Goal: Complete application form

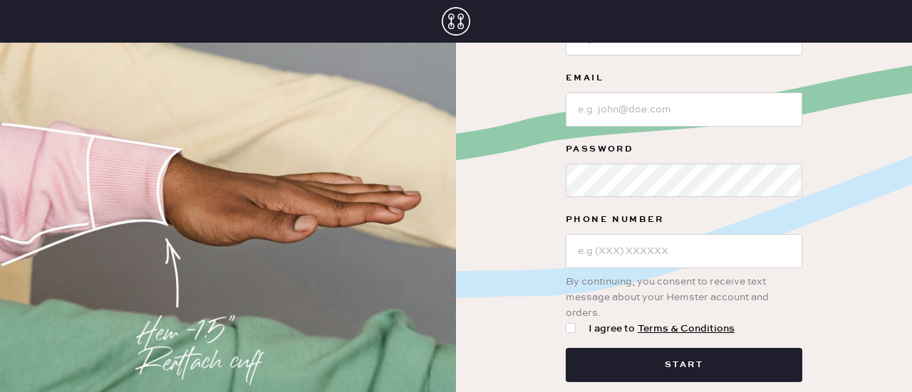
scroll to position [161, 0]
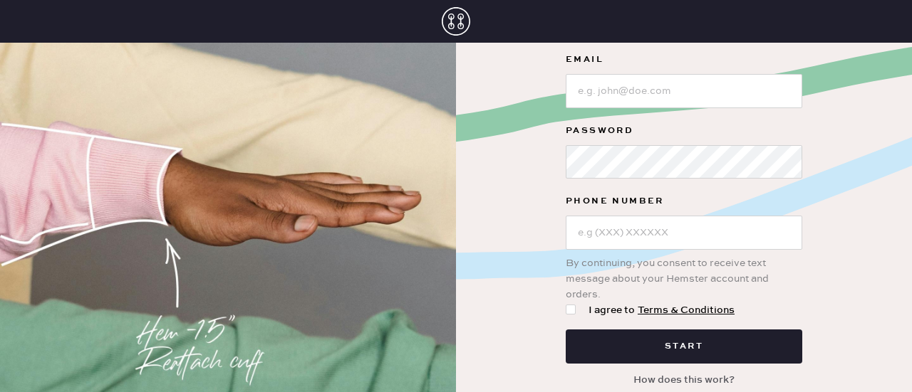
click at [665, 377] on button "How does this work?" at bounding box center [684, 380] width 118 height 27
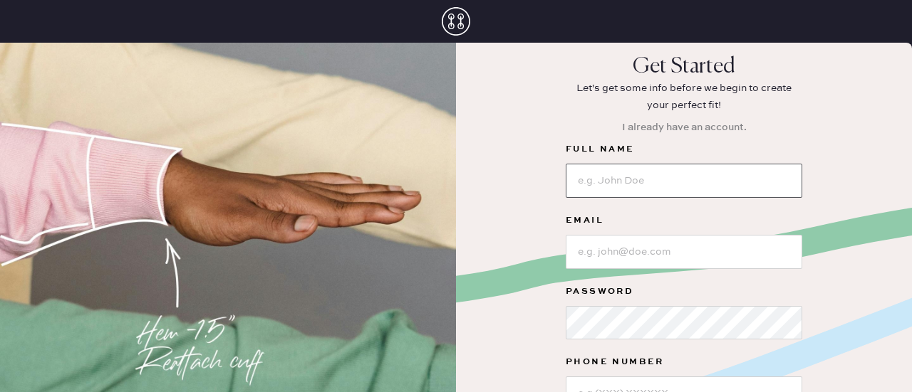
click at [705, 187] on input at bounding box center [684, 181] width 236 height 34
type input "[PERSON_NAME]"
type input "[EMAIL_ADDRESS][DOMAIN_NAME]"
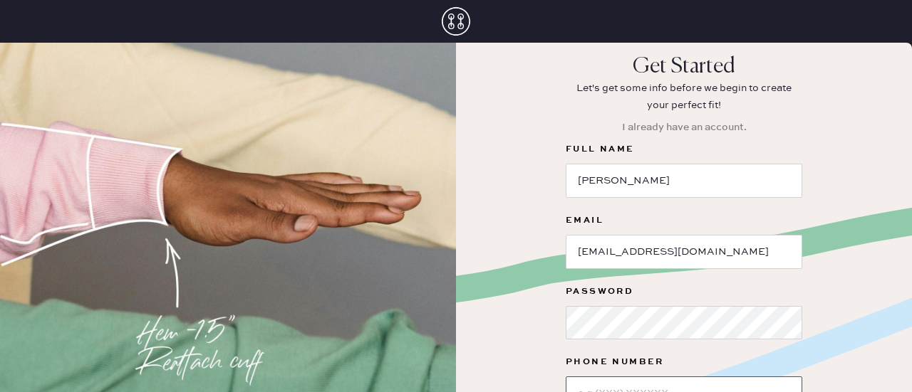
type input "[PHONE_NUMBER]"
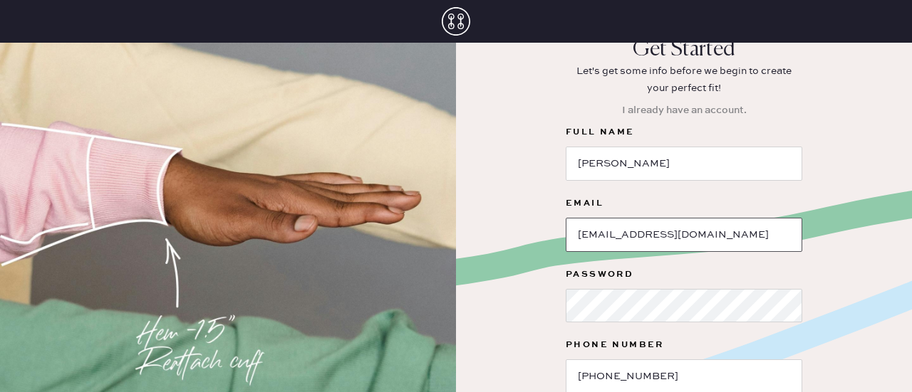
click at [702, 239] on input "[EMAIL_ADDRESS][DOMAIN_NAME]" at bounding box center [684, 235] width 236 height 34
click at [632, 231] on input "[EMAIL_ADDRESS][DOMAIN_NAME]" at bounding box center [684, 235] width 236 height 34
drag, startPoint x: 573, startPoint y: 233, endPoint x: 741, endPoint y: 244, distance: 169.2
click at [741, 244] on input "[EMAIL_ADDRESS][DOMAIN_NAME]" at bounding box center [684, 235] width 236 height 34
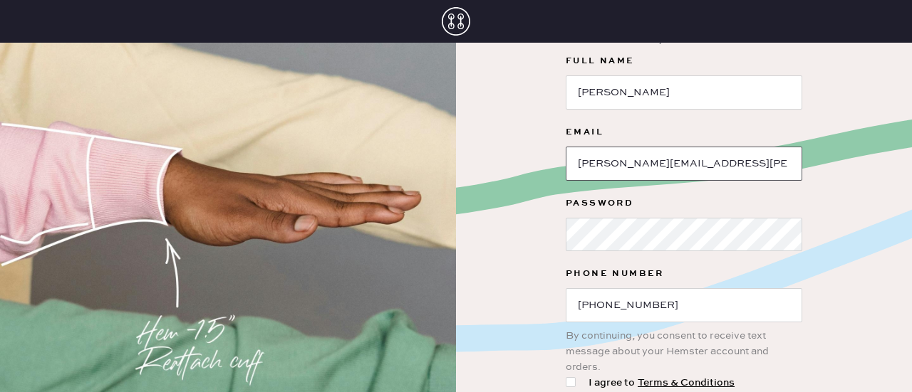
type input "[PERSON_NAME][EMAIL_ADDRESS][PERSON_NAME][DOMAIN_NAME]"
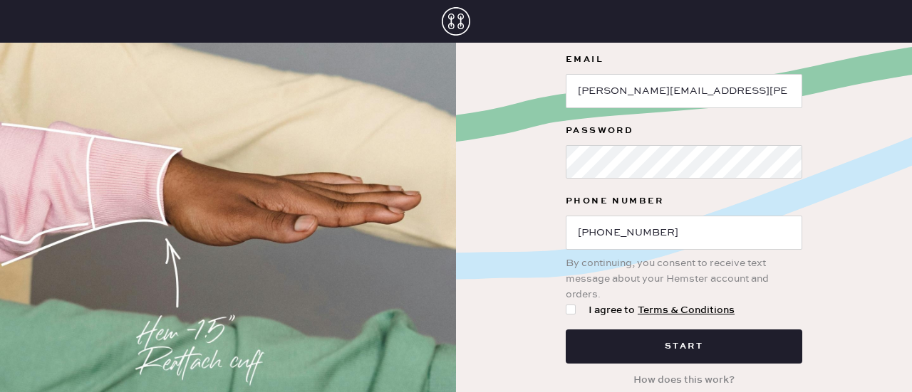
click at [566, 311] on div at bounding box center [571, 310] width 10 height 10
click at [566, 303] on input "I agree to Terms & Conditions" at bounding box center [566, 303] width 1 height 1
checkbox input "true"
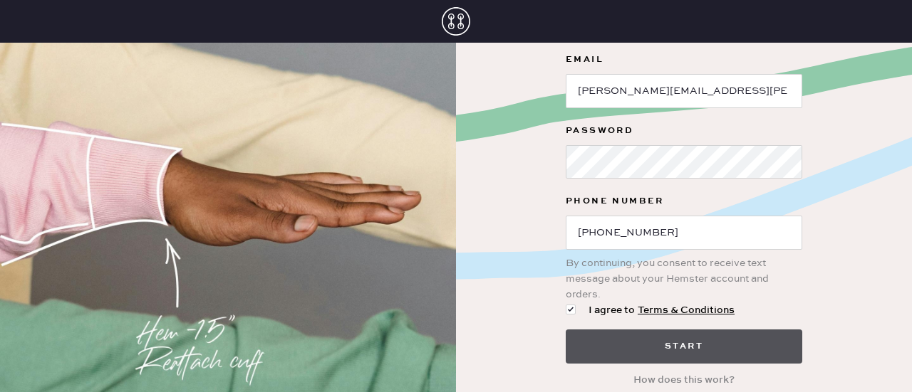
click at [692, 345] on button "Start" at bounding box center [684, 347] width 236 height 34
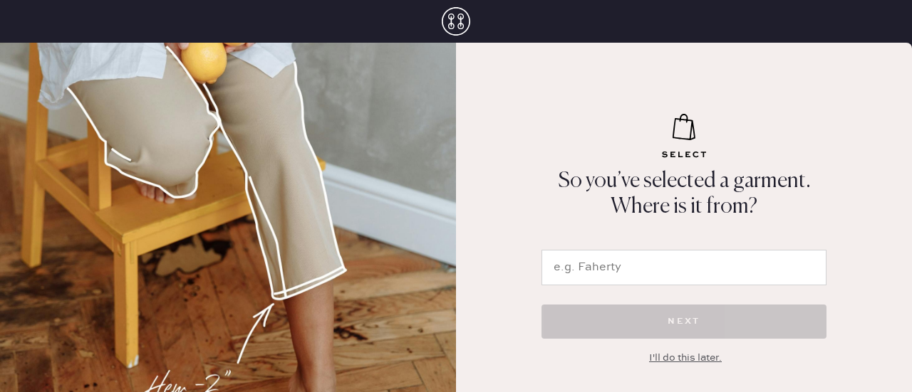
click at [646, 267] on input "text" at bounding box center [683, 268] width 285 height 36
click at [632, 266] on input "Bloomingdale's" at bounding box center [683, 268] width 285 height 36
drag, startPoint x: 593, startPoint y: 269, endPoint x: 732, endPoint y: 262, distance: 139.0
click at [732, 262] on input "Bloomingdales" at bounding box center [683, 268] width 285 height 36
type input "Bloomies"
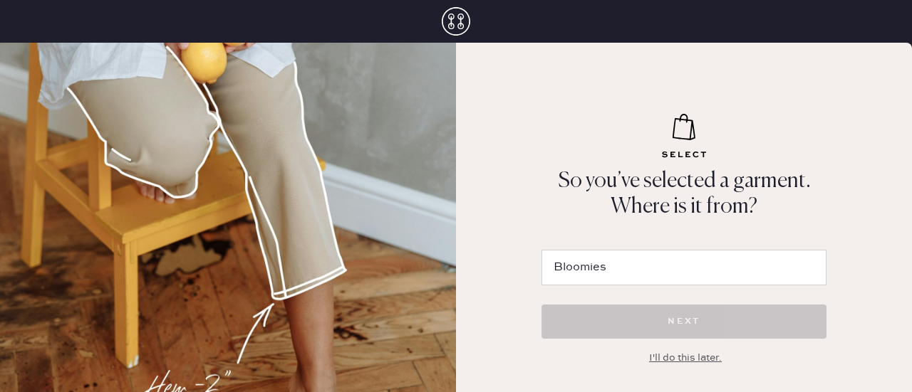
click at [689, 356] on div "I'll do this later." at bounding box center [685, 358] width 73 height 16
